Goal: Task Accomplishment & Management: Use online tool/utility

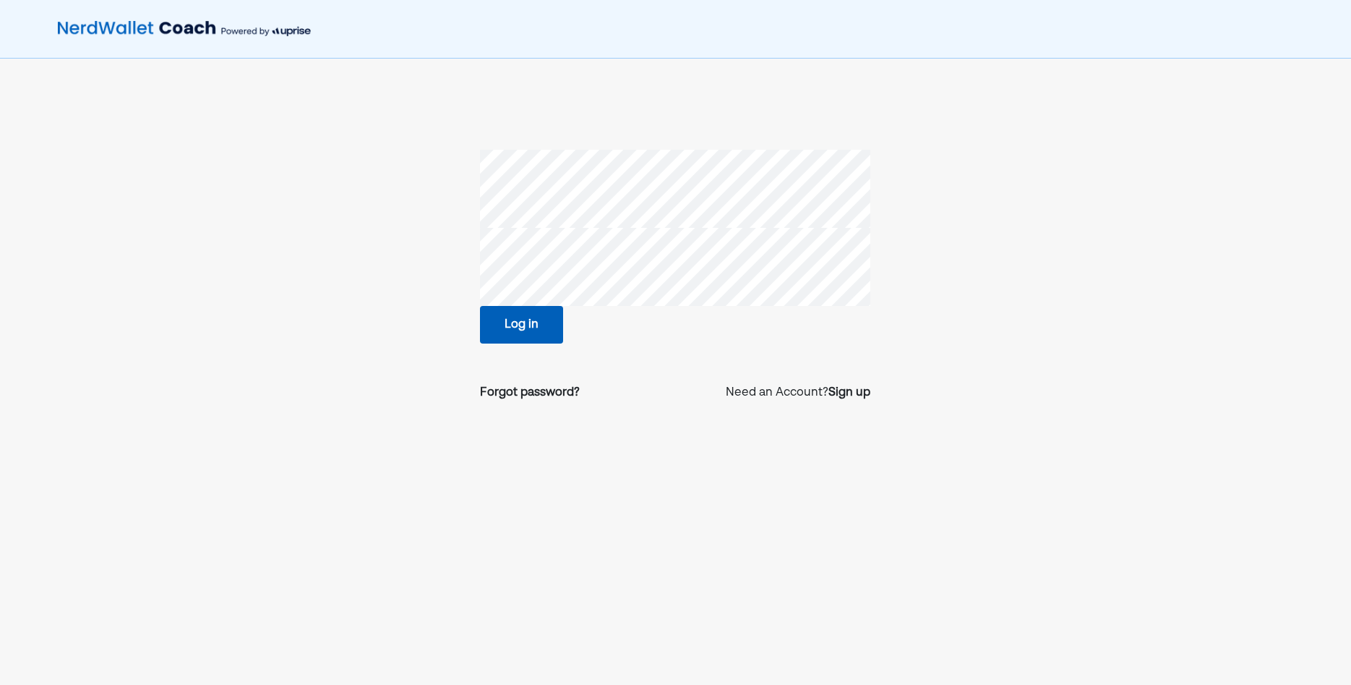
click at [495, 324] on button "Log in" at bounding box center [521, 325] width 83 height 38
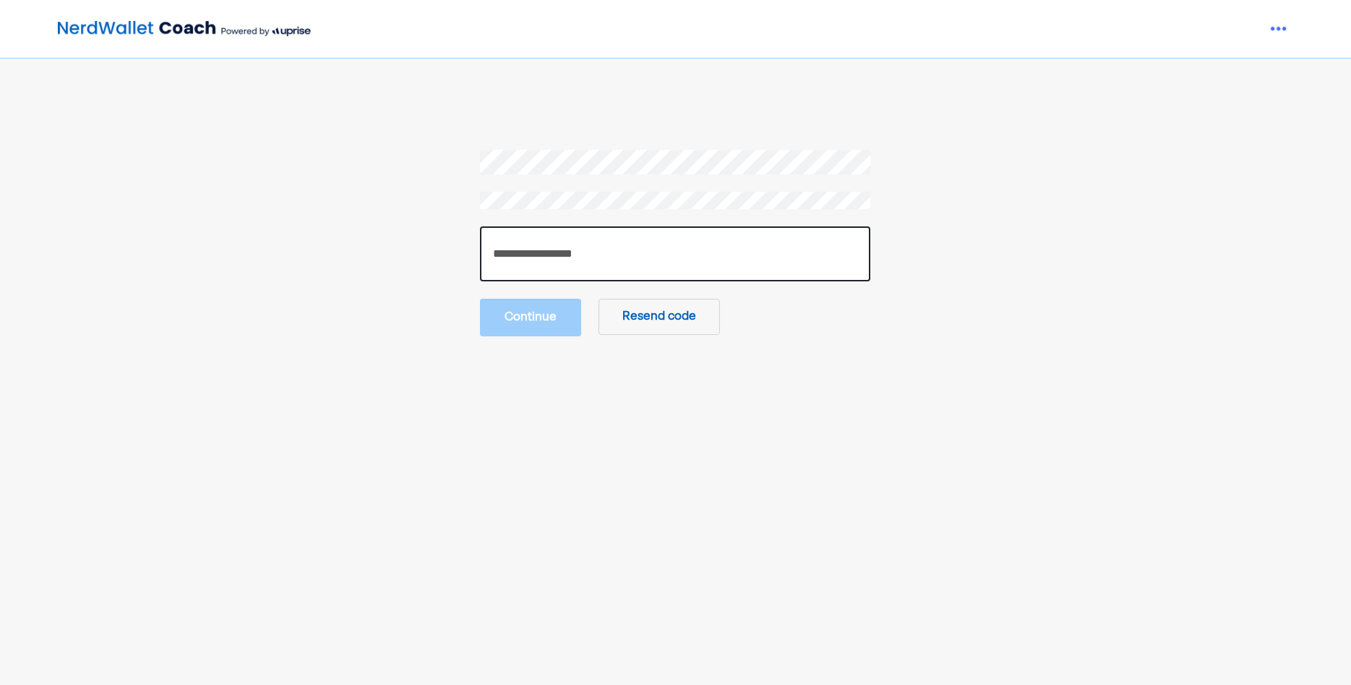
click at [555, 257] on input "number" at bounding box center [675, 253] width 390 height 55
paste input "******"
click at [560, 250] on input "number" at bounding box center [675, 253] width 390 height 55
type input "******"
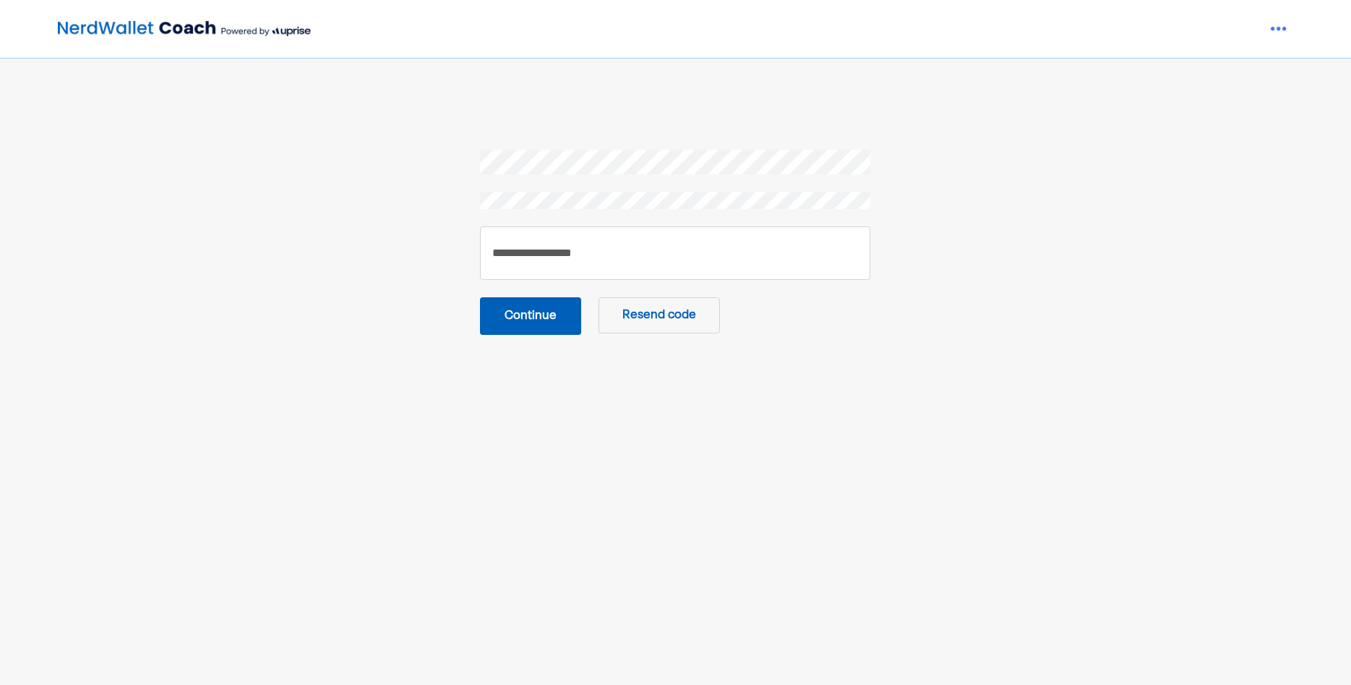
click at [517, 324] on button "Continue" at bounding box center [530, 316] width 101 height 38
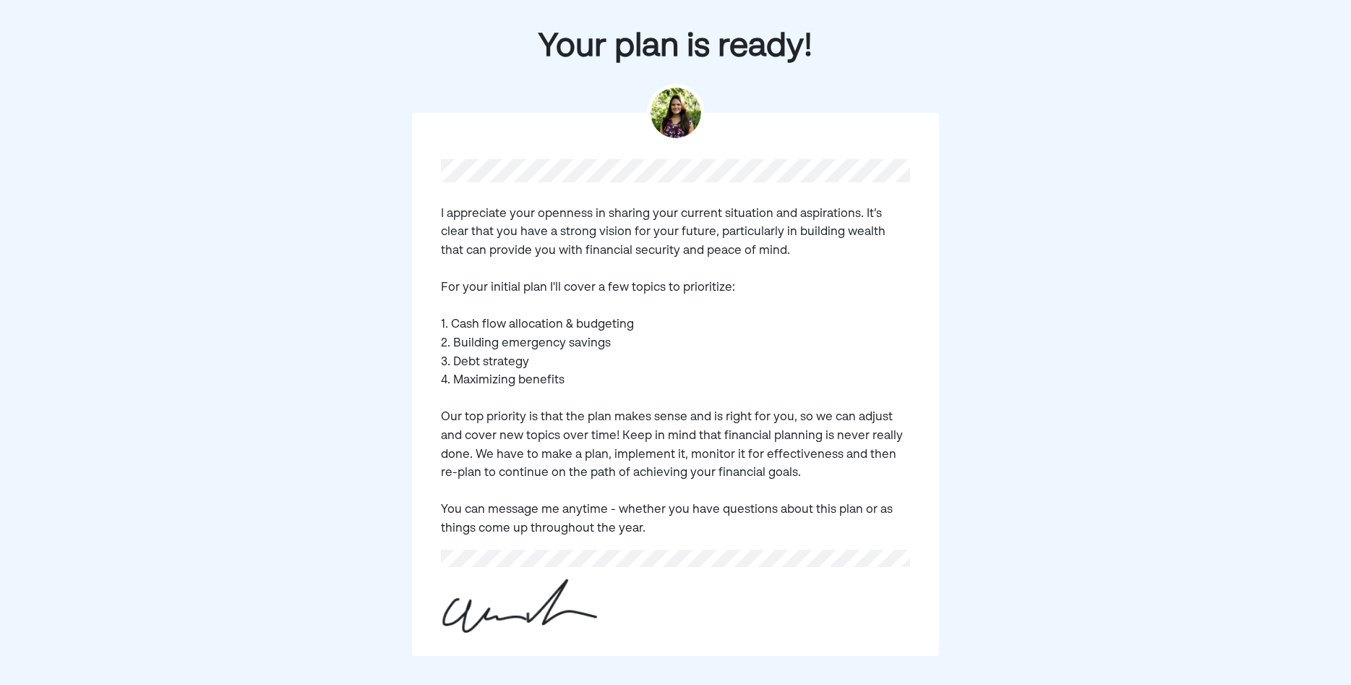
scroll to position [107, 0]
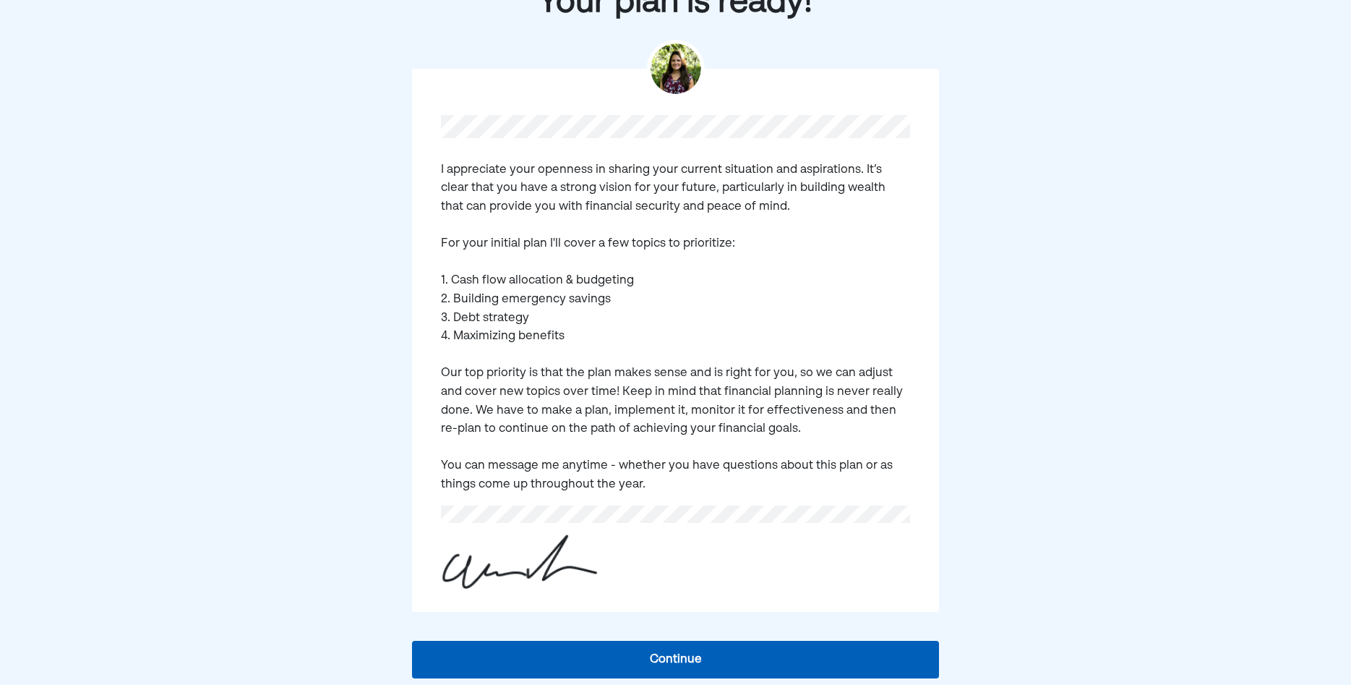
click at [724, 651] on button "Continue" at bounding box center [675, 660] width 526 height 38
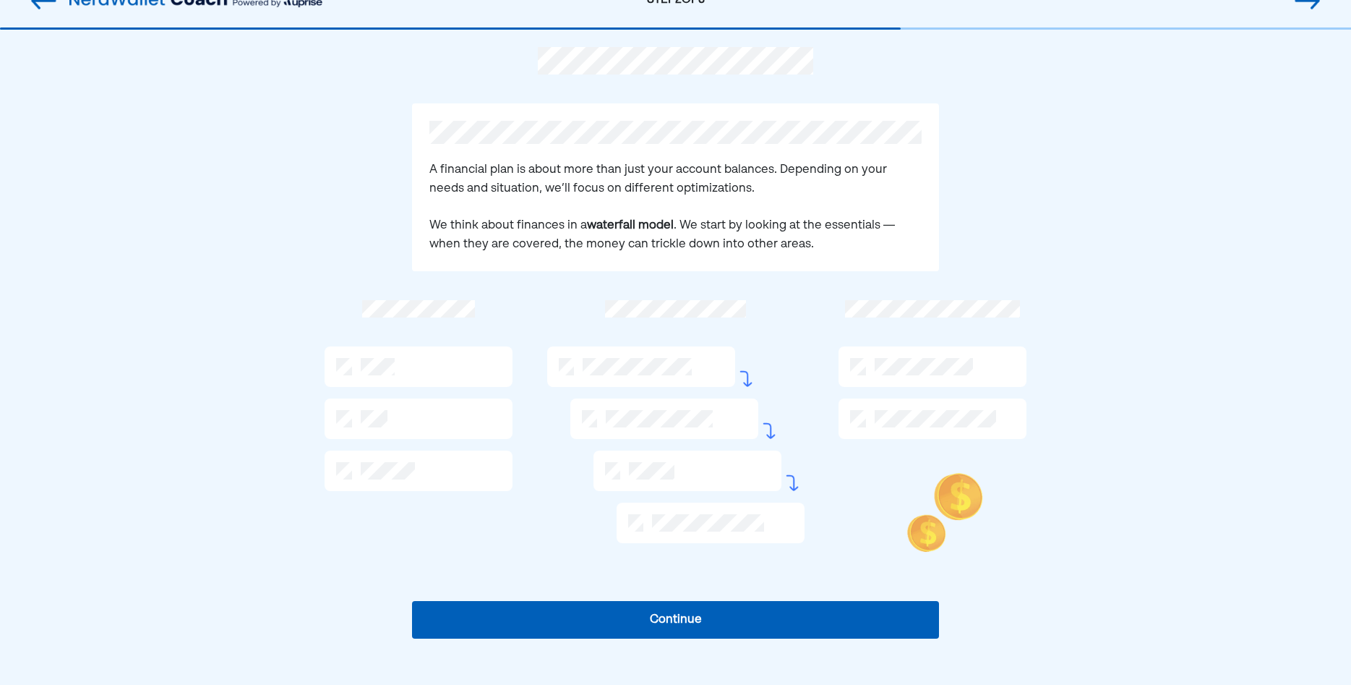
scroll to position [27, 0]
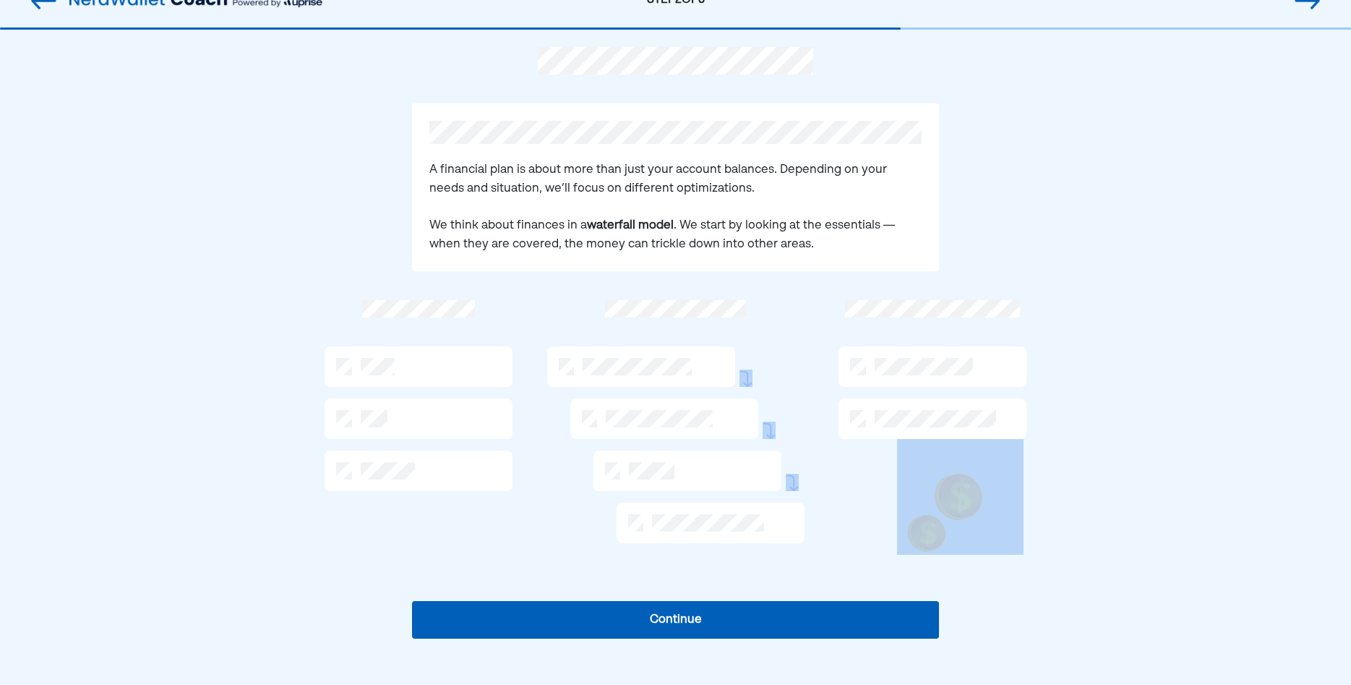
click at [1103, 446] on div "A financial plan is about more than just your account balances. Depending on yo…" at bounding box center [675, 357] width 1351 height 655
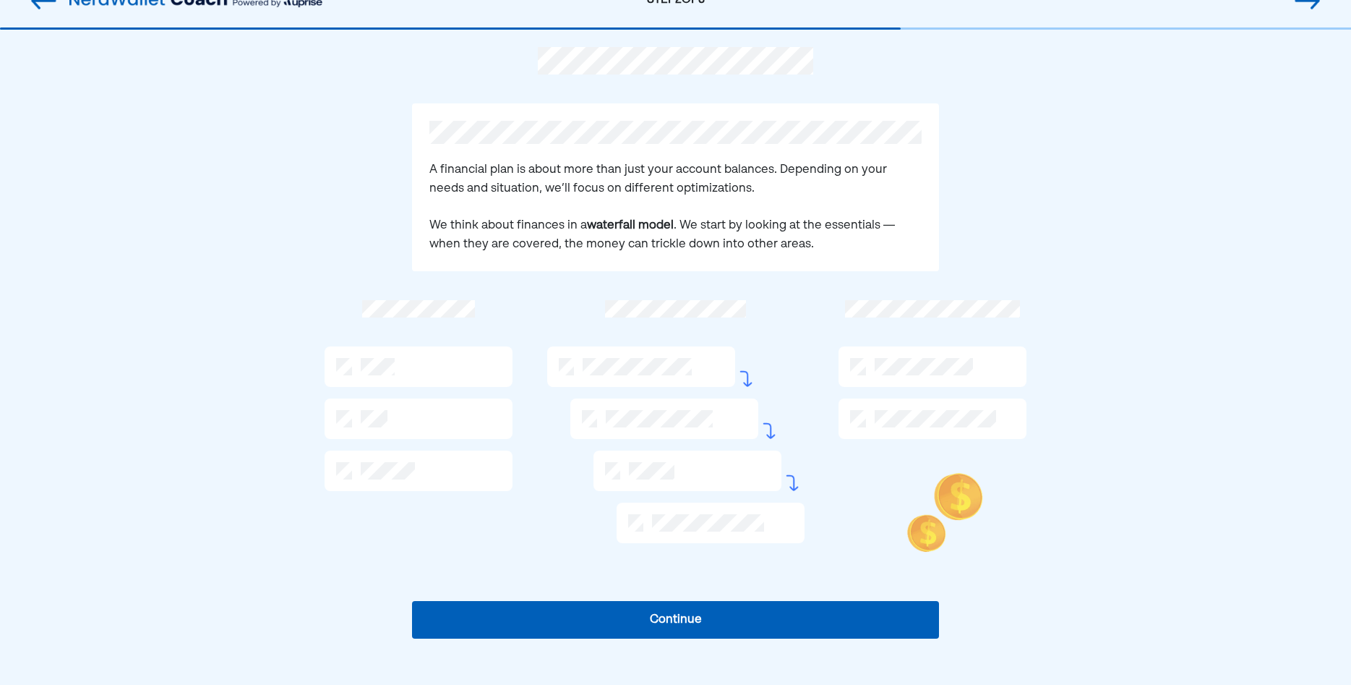
click at [1118, 448] on div "A financial plan is about more than just your account balances. Depending on yo…" at bounding box center [675, 357] width 1351 height 655
click at [740, 609] on button "Continue" at bounding box center [675, 620] width 526 height 38
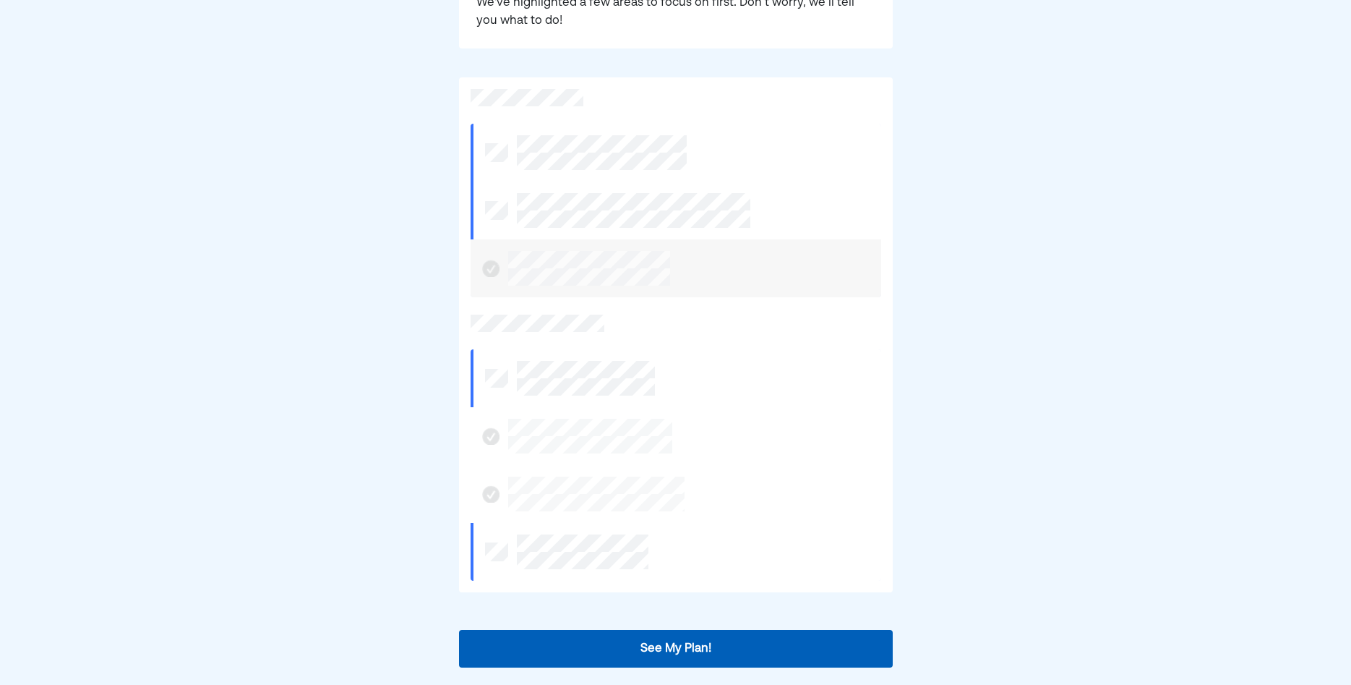
scroll to position [257, 0]
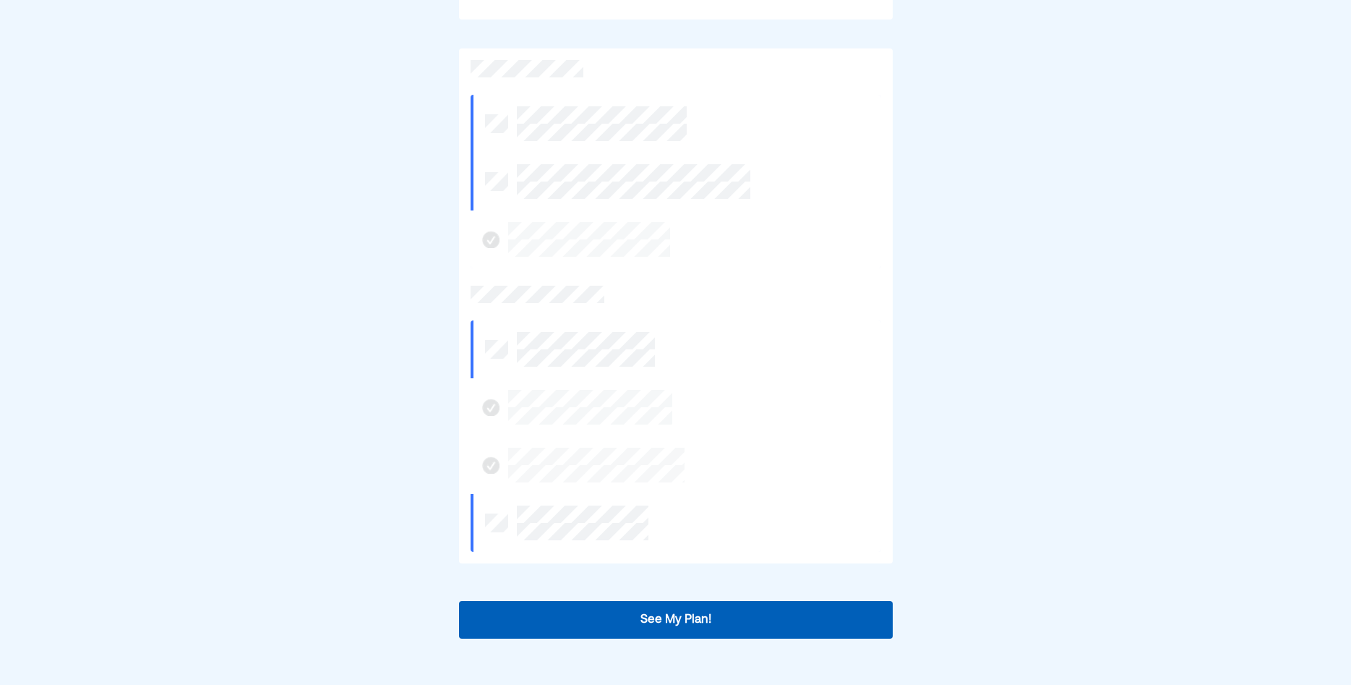
click at [744, 619] on button "See My Plan!" at bounding box center [676, 620] width 434 height 38
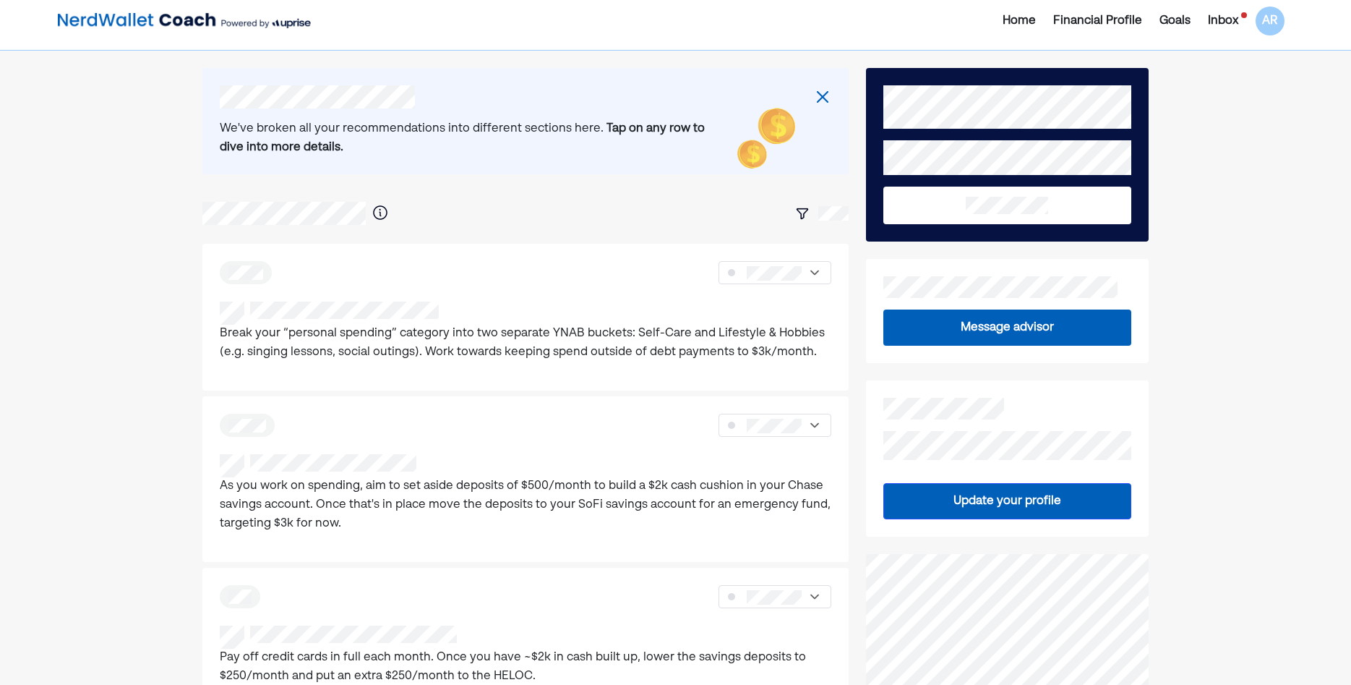
scroll to position [0, 0]
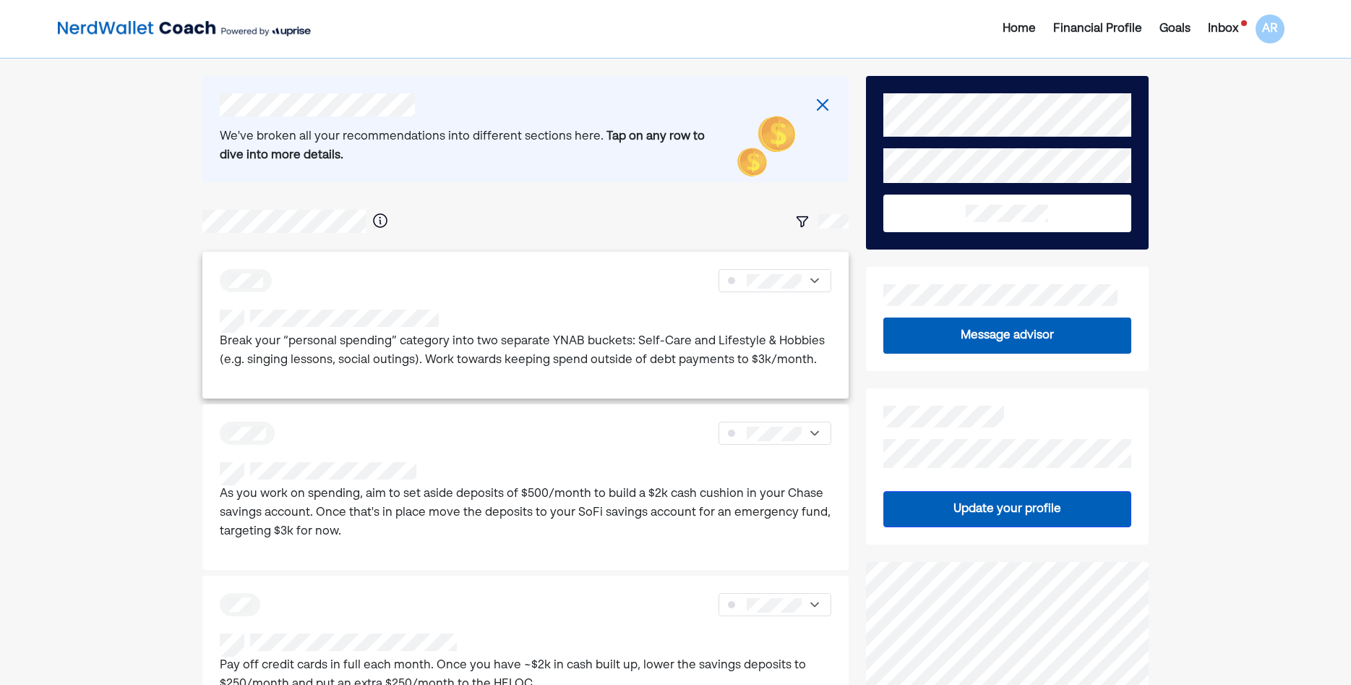
click at [607, 304] on div "Break your “personal spending” category into two separate YNAB buckets: Self-Ca…" at bounding box center [525, 325] width 646 height 147
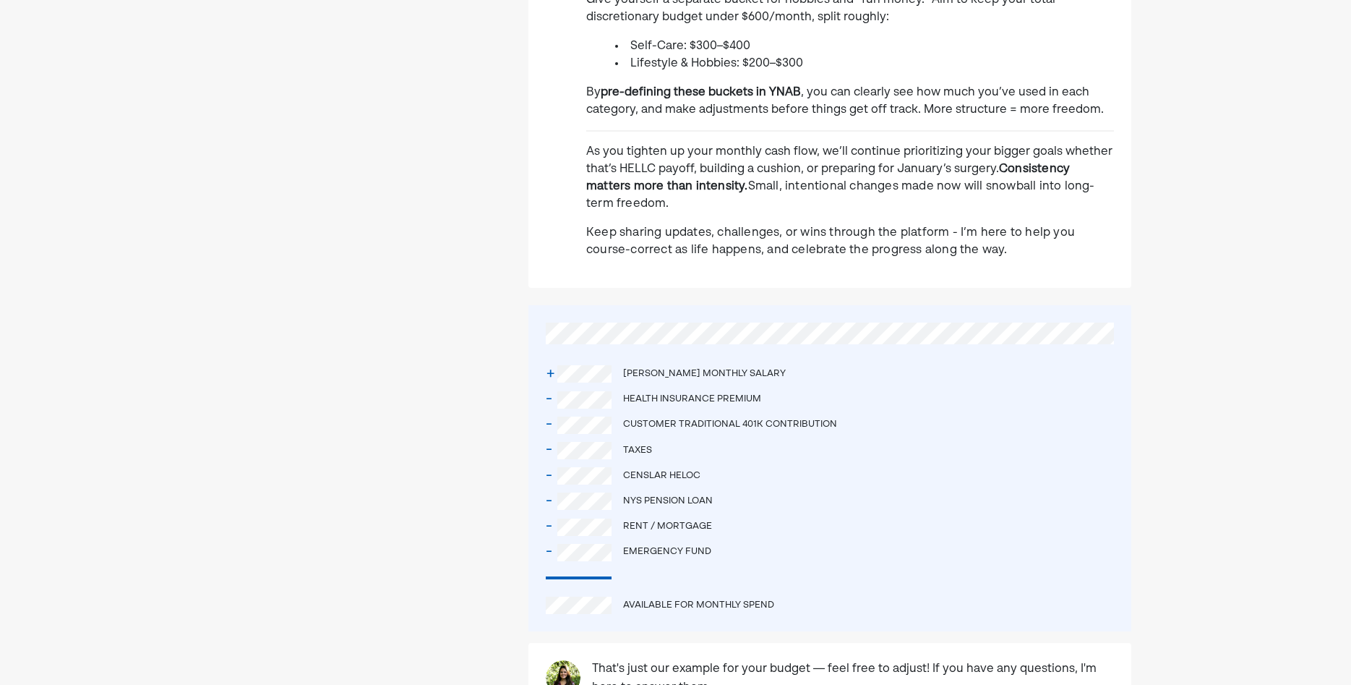
scroll to position [959, 0]
click at [625, 426] on div "Customer Traditional 401k contribution" at bounding box center [730, 423] width 214 height 15
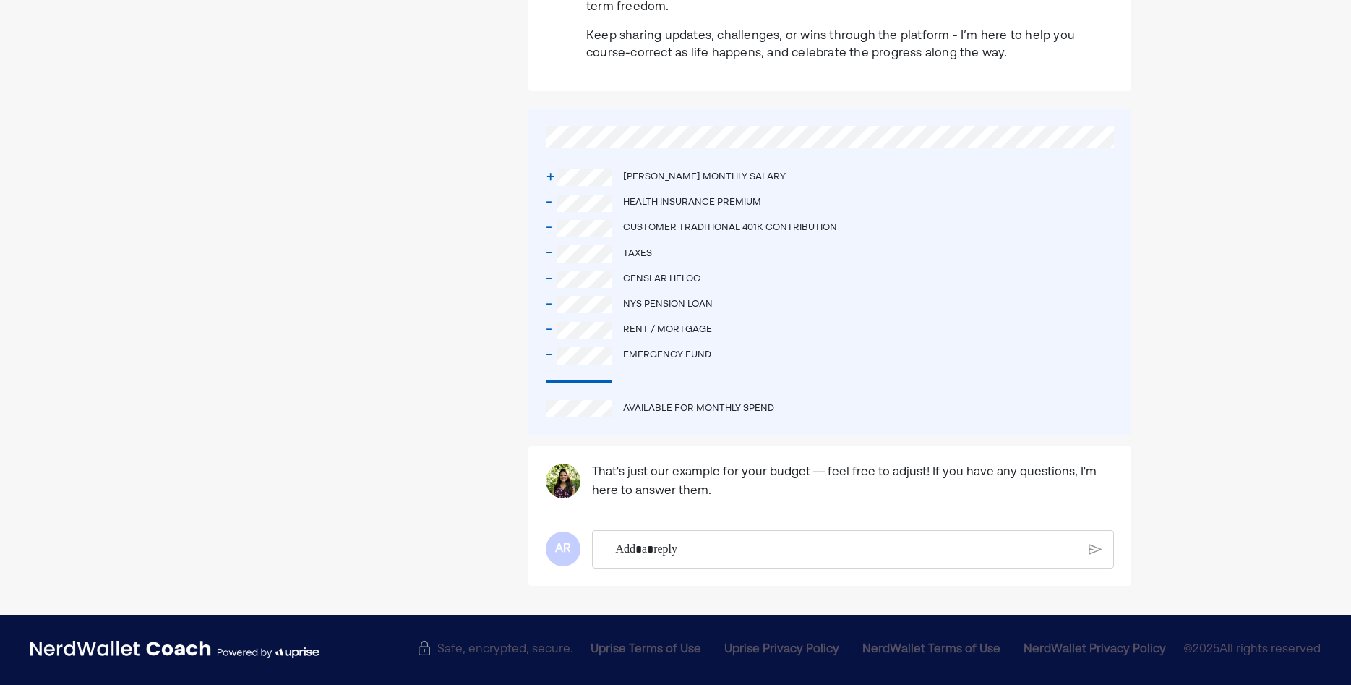
scroll to position [1158, 0]
click at [547, 175] on div "+" at bounding box center [552, 177] width 12 height 25
click at [552, 174] on div "+" at bounding box center [552, 177] width 12 height 25
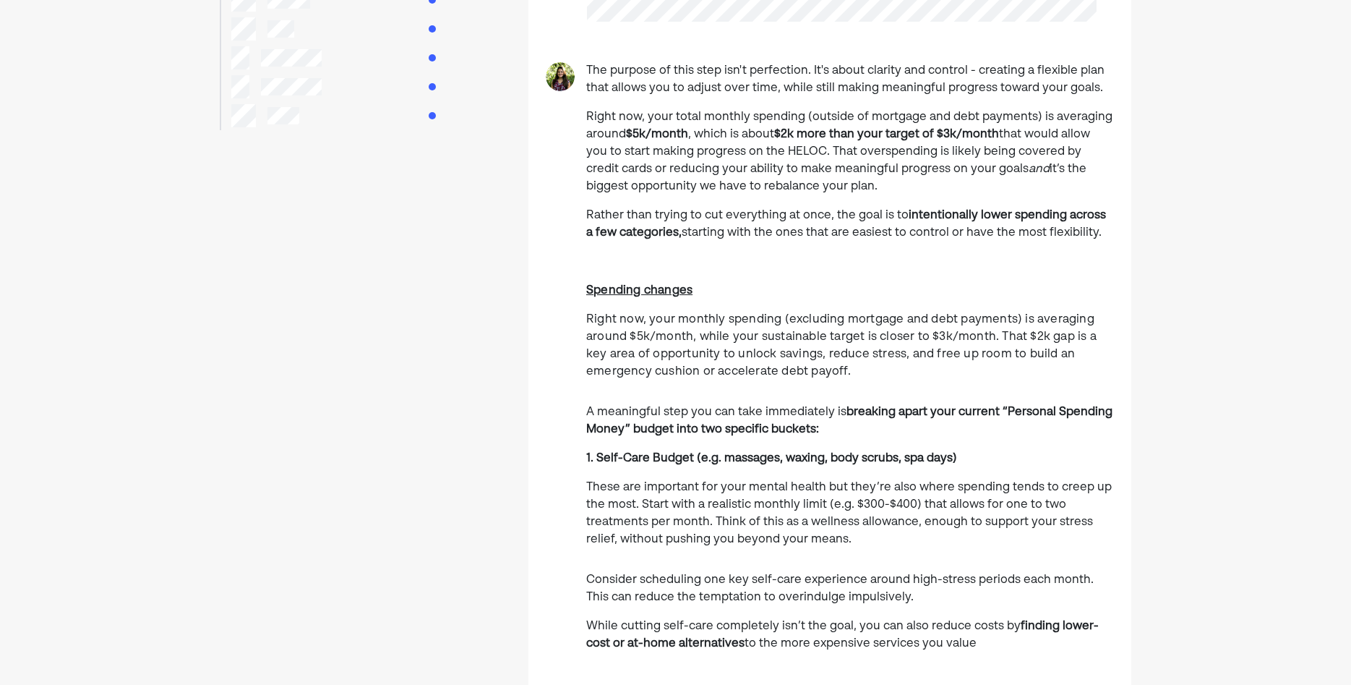
scroll to position [0, 0]
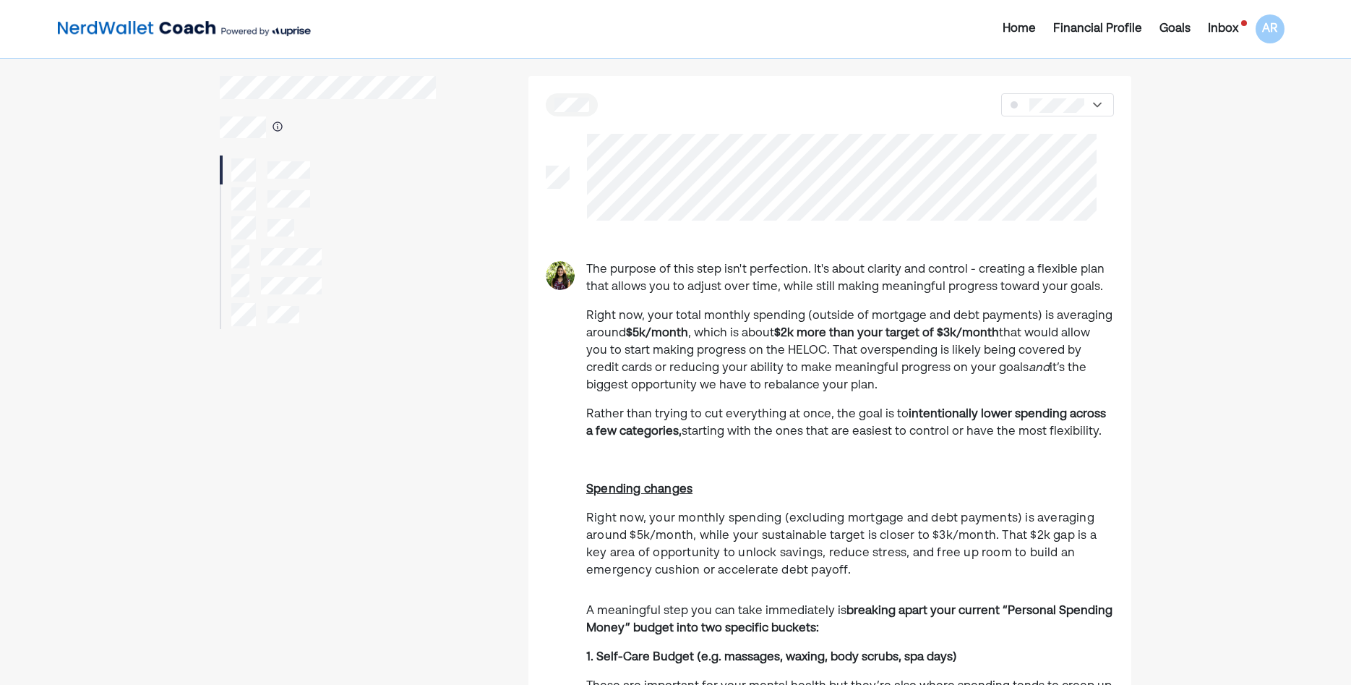
click at [1222, 29] on div "Inbox" at bounding box center [1223, 28] width 30 height 17
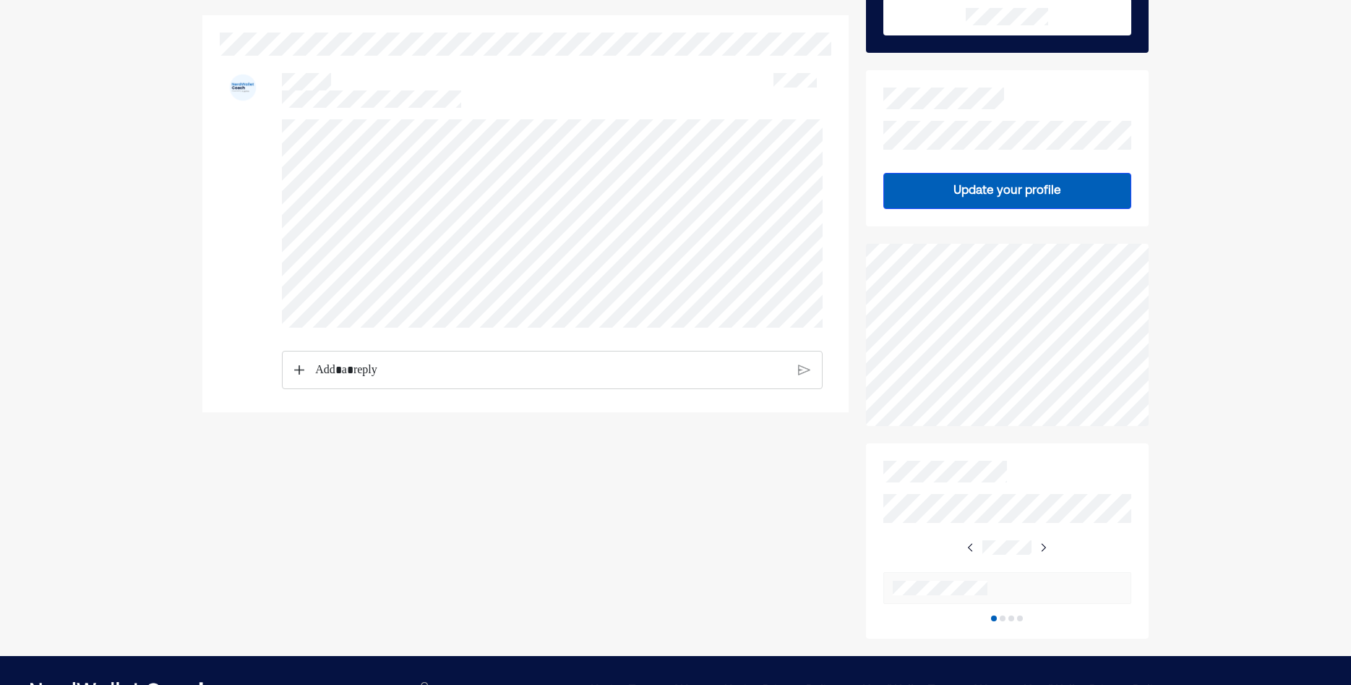
scroll to position [238, 0]
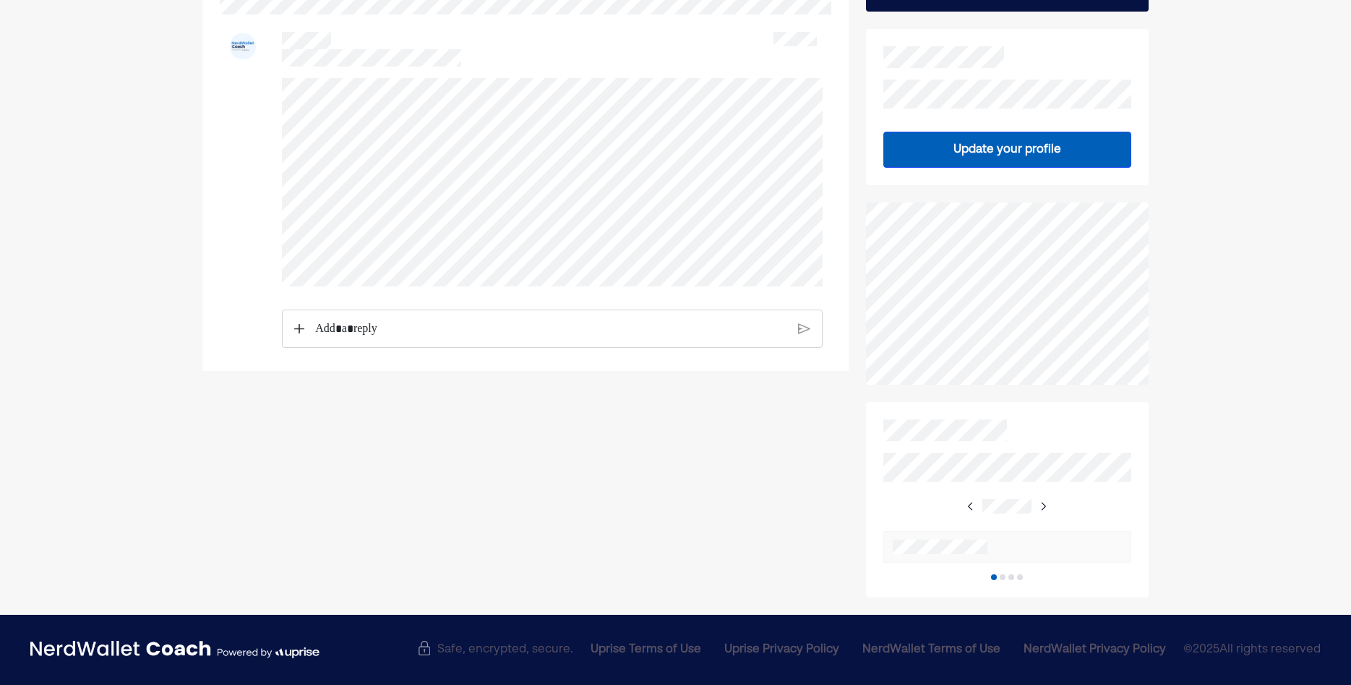
click at [1043, 503] on img at bounding box center [1044, 506] width 12 height 12
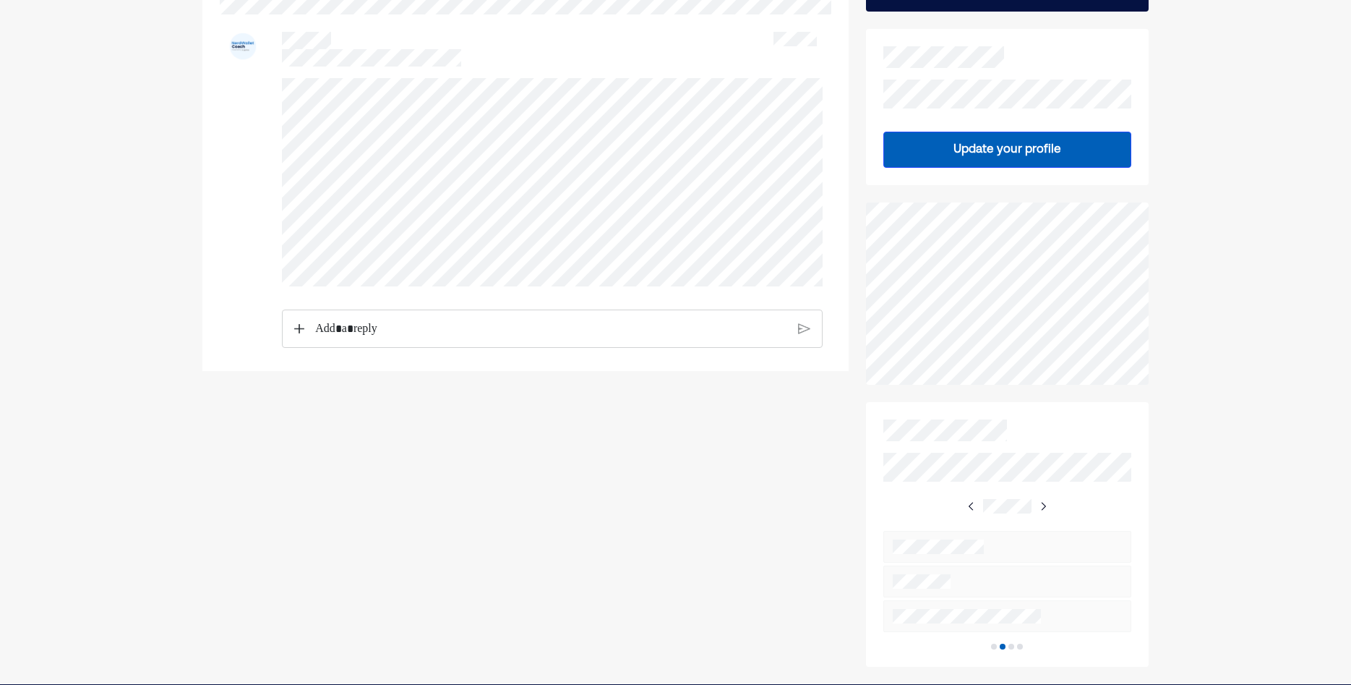
click at [972, 507] on img at bounding box center [972, 506] width 12 height 12
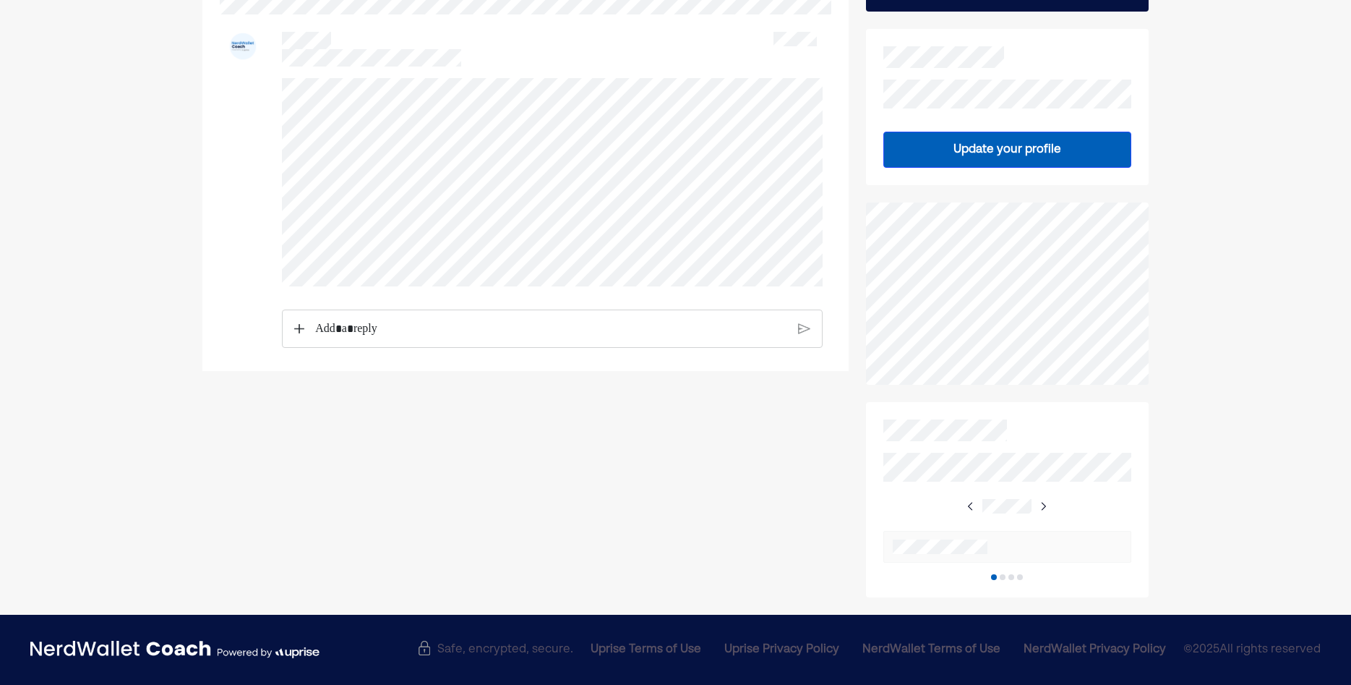
click at [1053, 505] on div at bounding box center [1008, 536] width 248 height 87
click at [1046, 505] on img at bounding box center [1044, 506] width 12 height 12
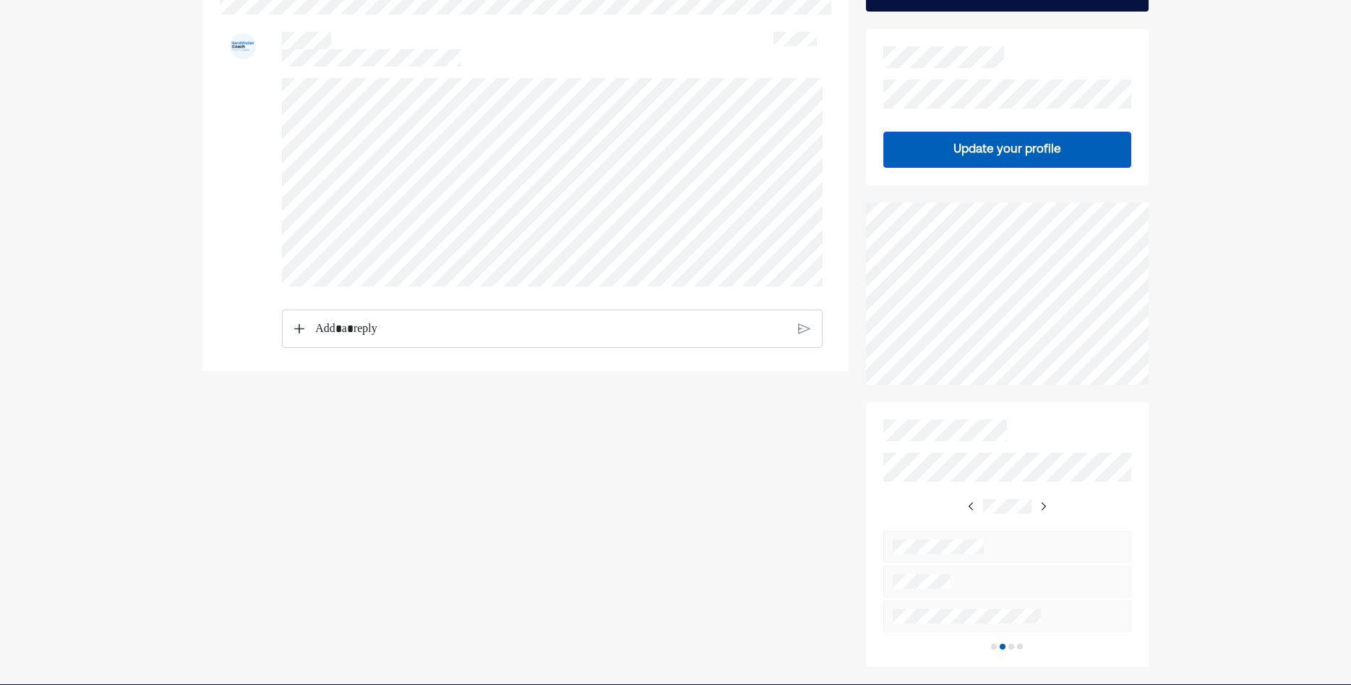
click at [975, 509] on img at bounding box center [972, 506] width 12 height 12
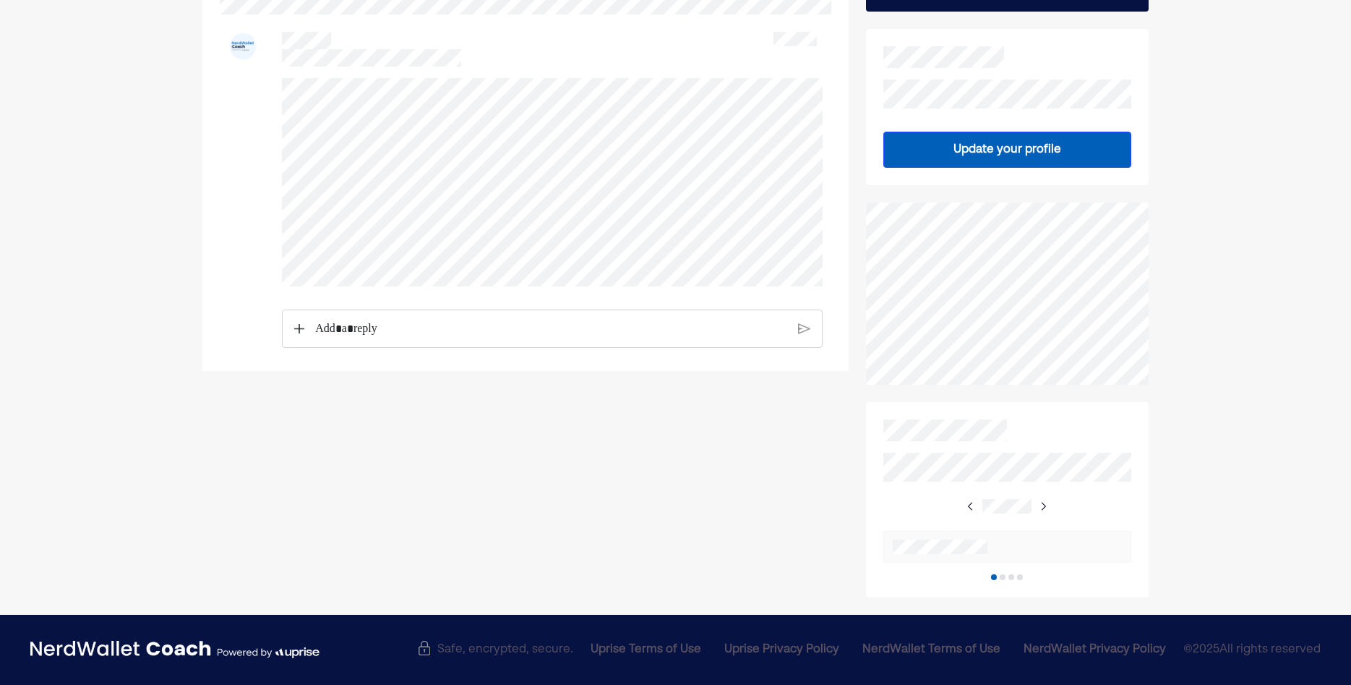
click at [763, 562] on div at bounding box center [525, 217] width 646 height 759
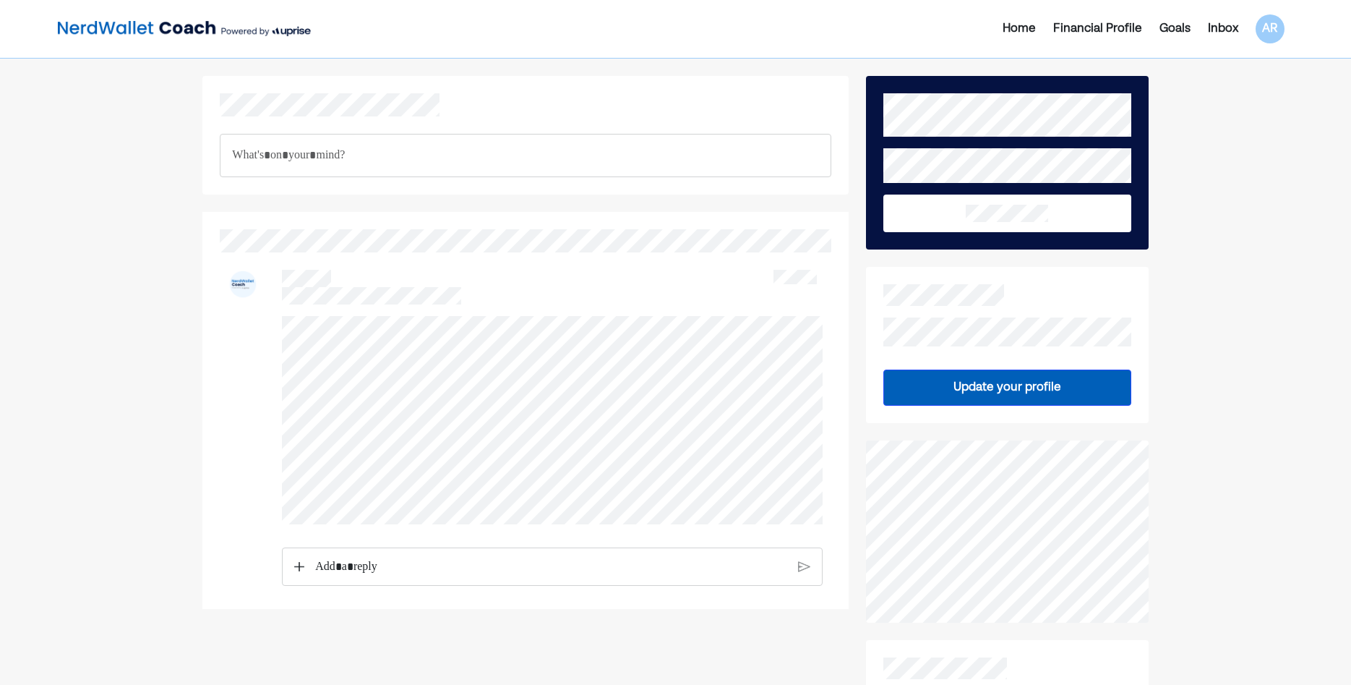
click at [1231, 35] on div "Inbox" at bounding box center [1223, 28] width 30 height 17
click at [1059, 23] on div "Financial Profile" at bounding box center [1097, 28] width 89 height 17
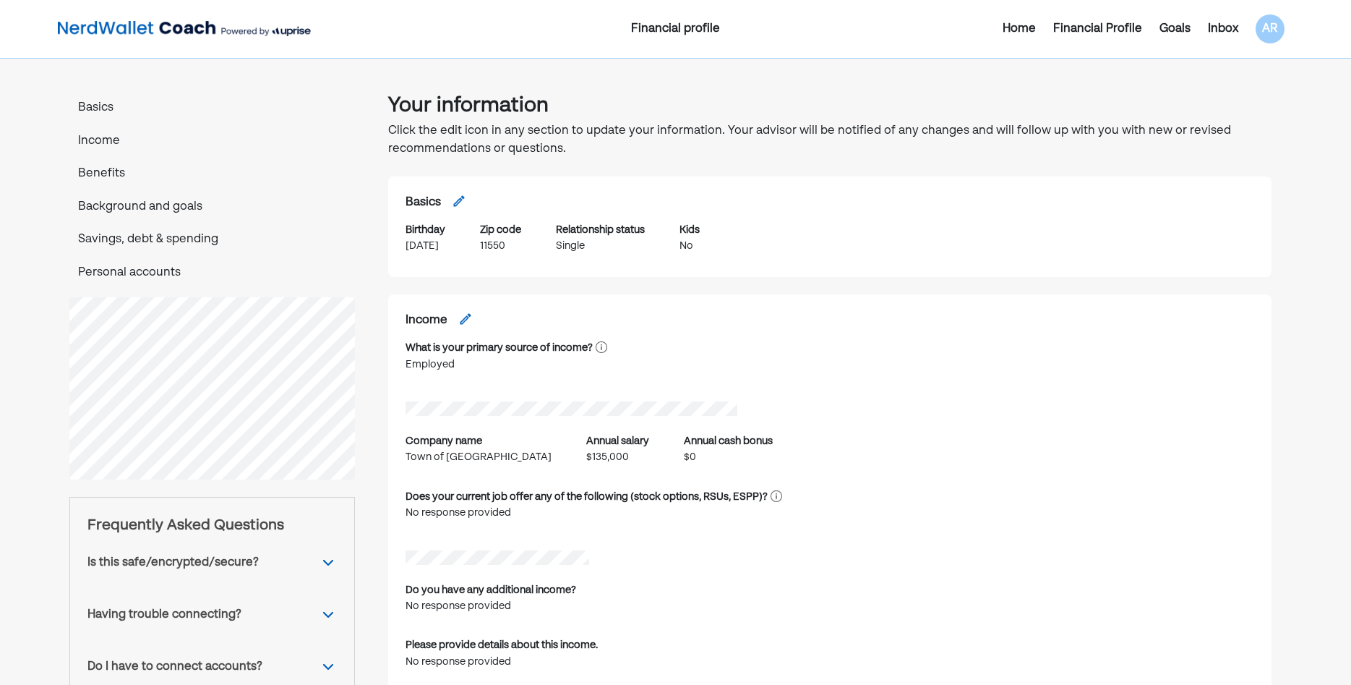
click at [1010, 20] on div "Home" at bounding box center [1019, 28] width 33 height 17
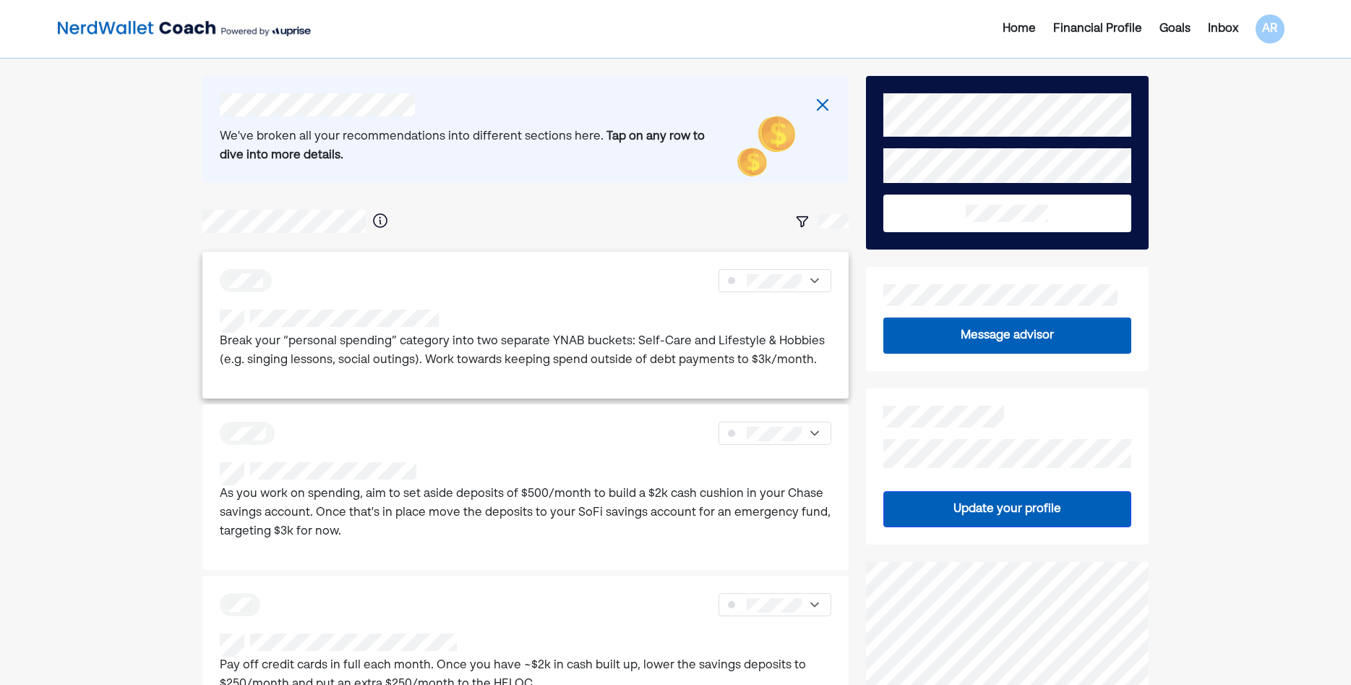
click at [629, 369] on p "Break your “personal spending” category into two separate YNAB buckets: Self-Ca…" at bounding box center [525, 351] width 611 height 37
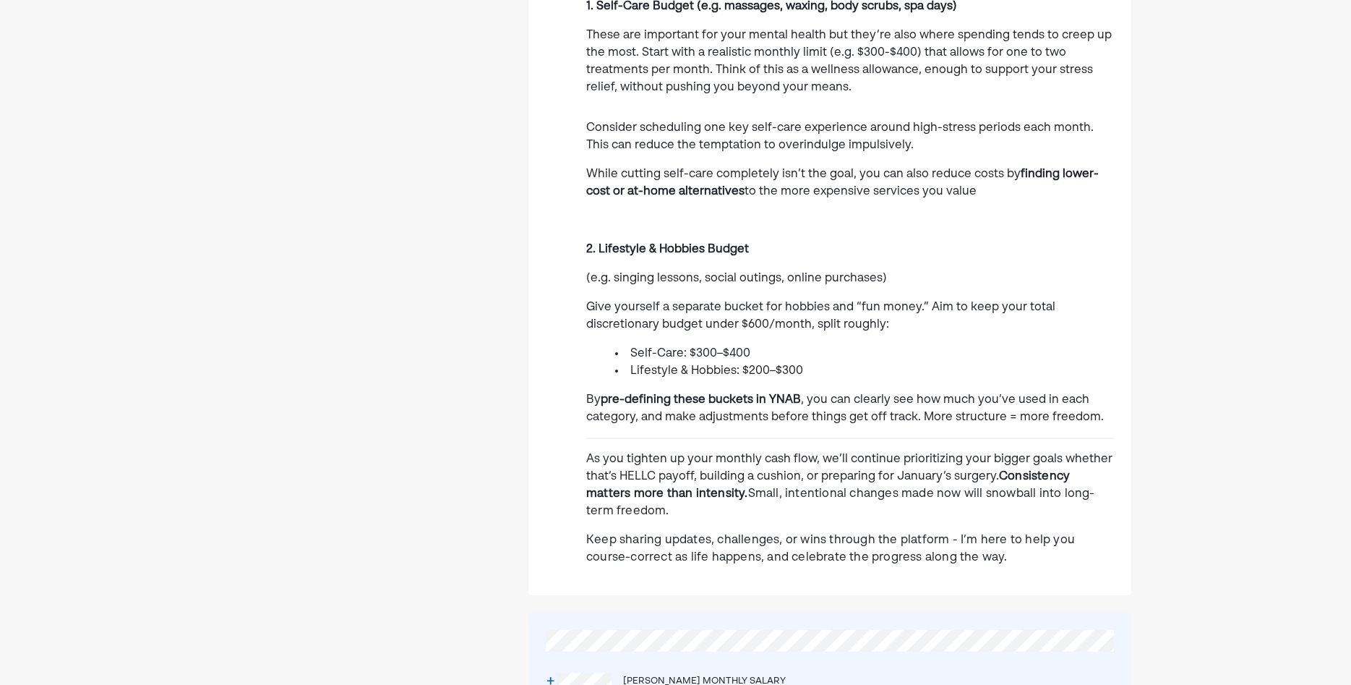
scroll to position [664, 0]
